Goal: Transaction & Acquisition: Purchase product/service

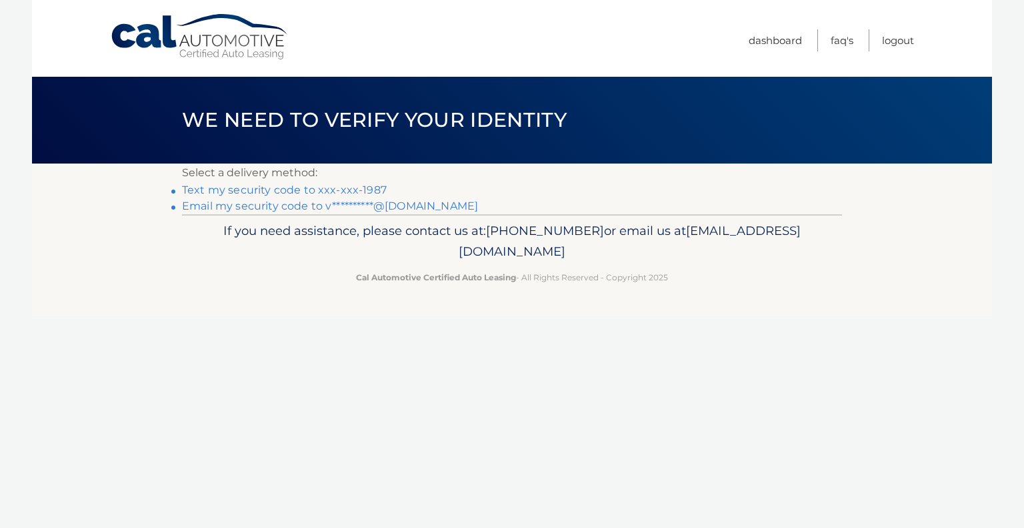
click at [368, 189] on link "Text my security code to xxx-xxx-1987" at bounding box center [284, 189] width 205 height 13
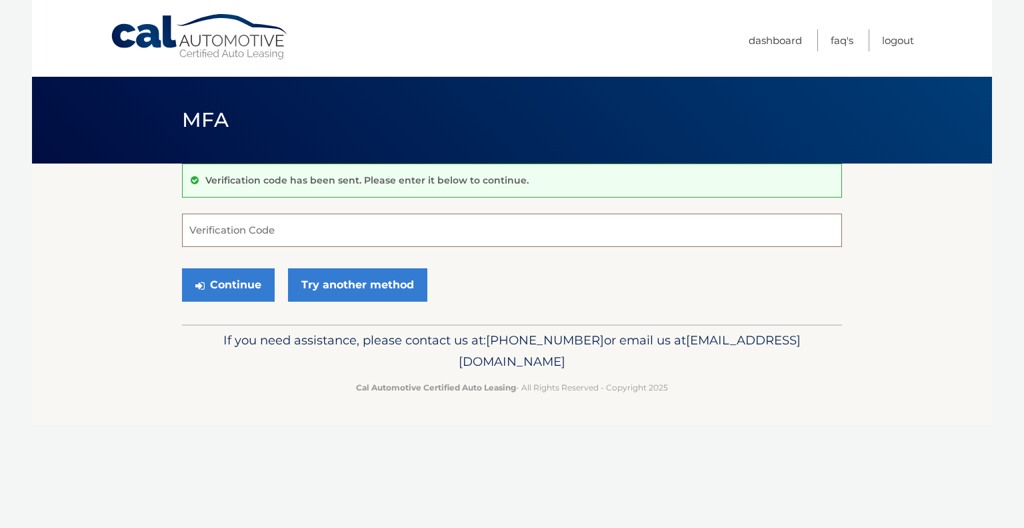
click at [321, 231] on input "Verification Code" at bounding box center [512, 229] width 660 height 33
type input "580162"
click at [245, 281] on button "Continue" at bounding box center [228, 284] width 93 height 33
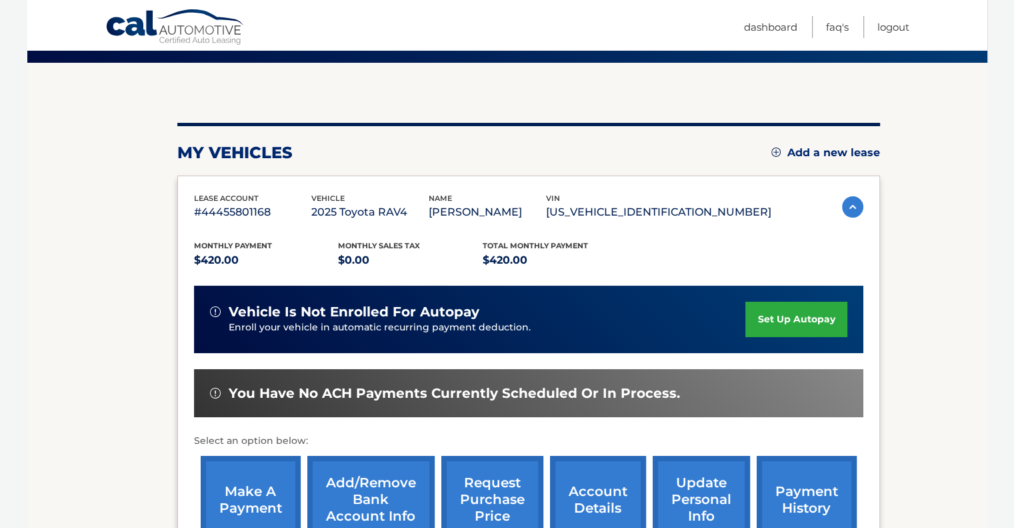
scroll to position [177, 0]
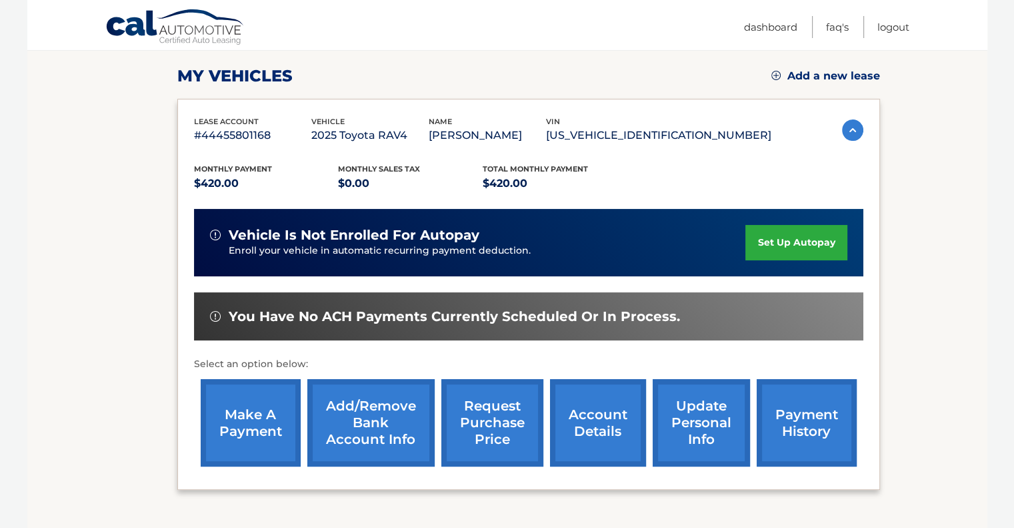
click at [247, 405] on link "make a payment" at bounding box center [251, 422] width 100 height 87
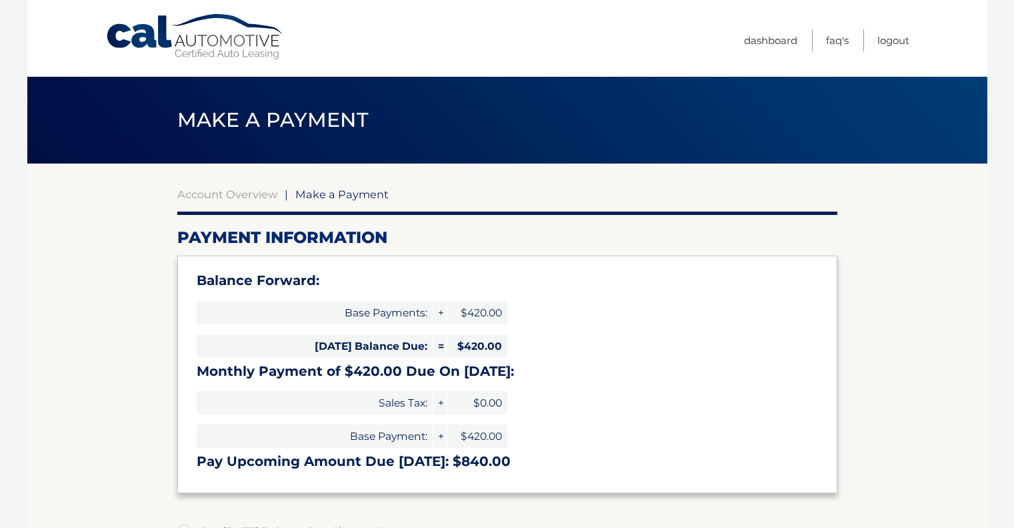
select select "Mjc4NWYzZTItNTBlYi00MTY4LWJkMjktMmRkMmJlZjk0YjRm"
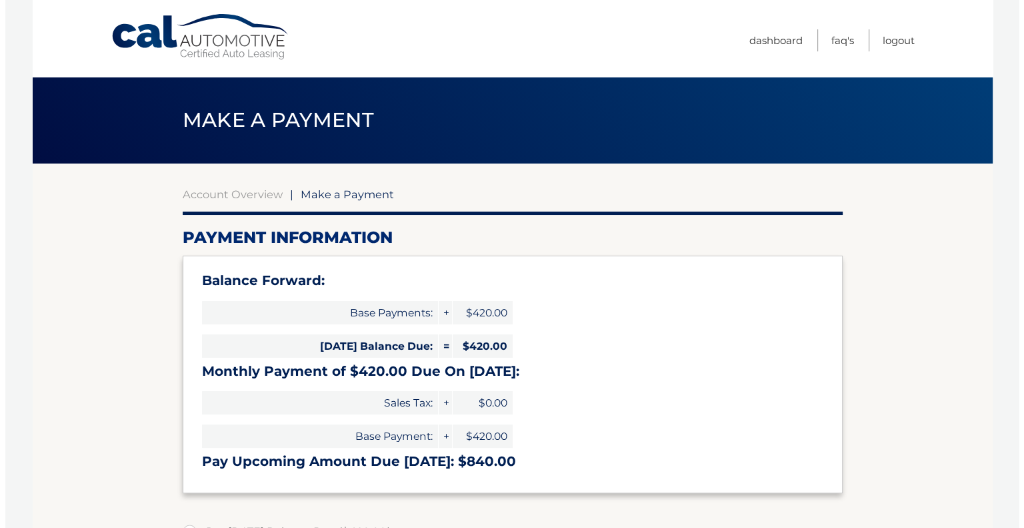
scroll to position [355, 0]
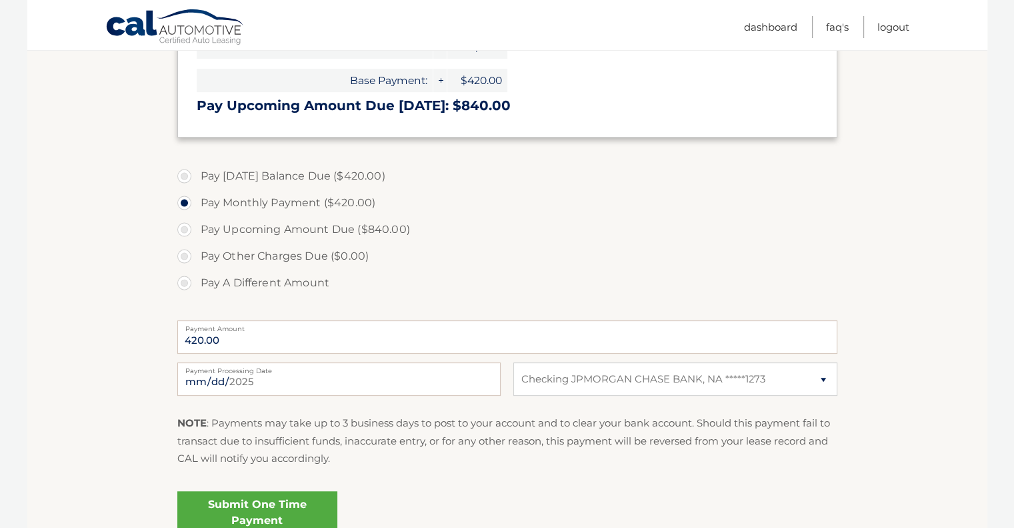
click at [187, 174] on label "Pay Today's Balance Due ($420.00)" at bounding box center [507, 176] width 660 height 27
click at [187, 174] on input "Pay Today's Balance Due ($420.00)" at bounding box center [189, 173] width 13 height 21
radio input "true"
click at [270, 506] on link "Submit One Time Payment" at bounding box center [257, 512] width 160 height 43
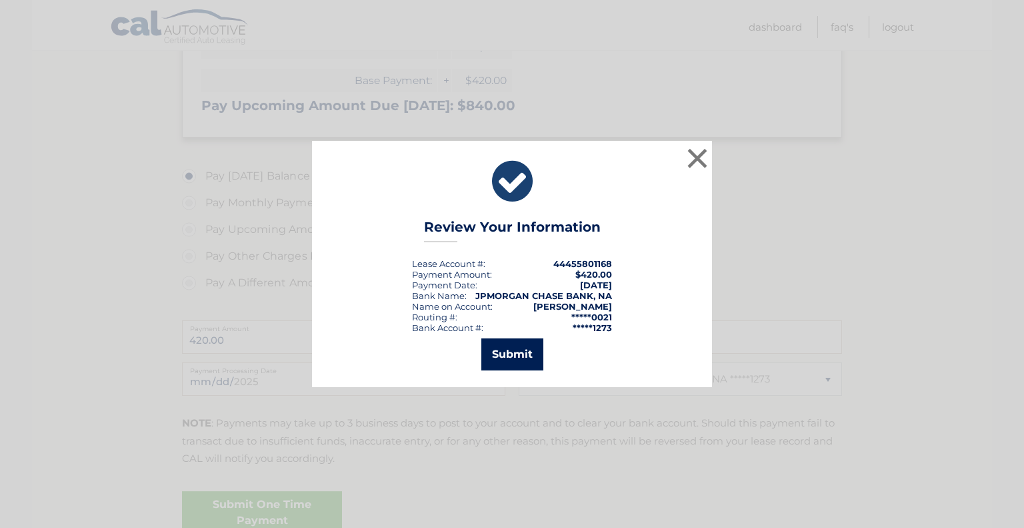
click at [522, 358] on button "Submit" at bounding box center [513, 354] width 62 height 32
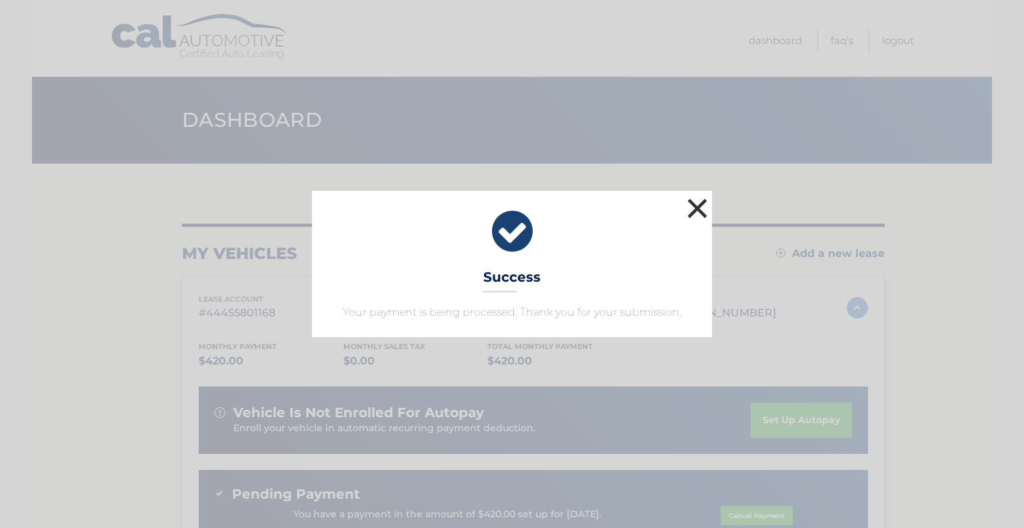
click at [694, 205] on button "×" at bounding box center [697, 208] width 27 height 27
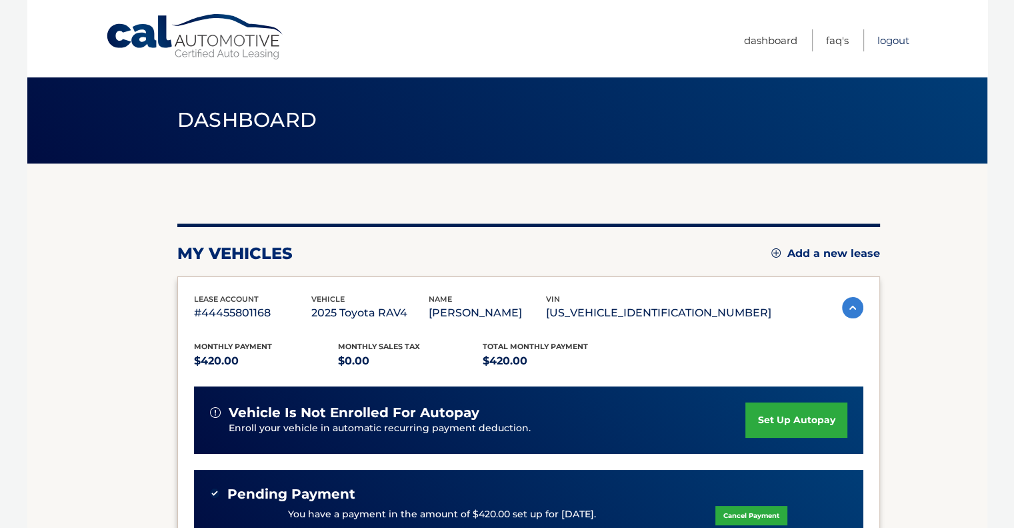
click at [893, 35] on link "Logout" at bounding box center [894, 40] width 32 height 22
